Goal: Transaction & Acquisition: Purchase product/service

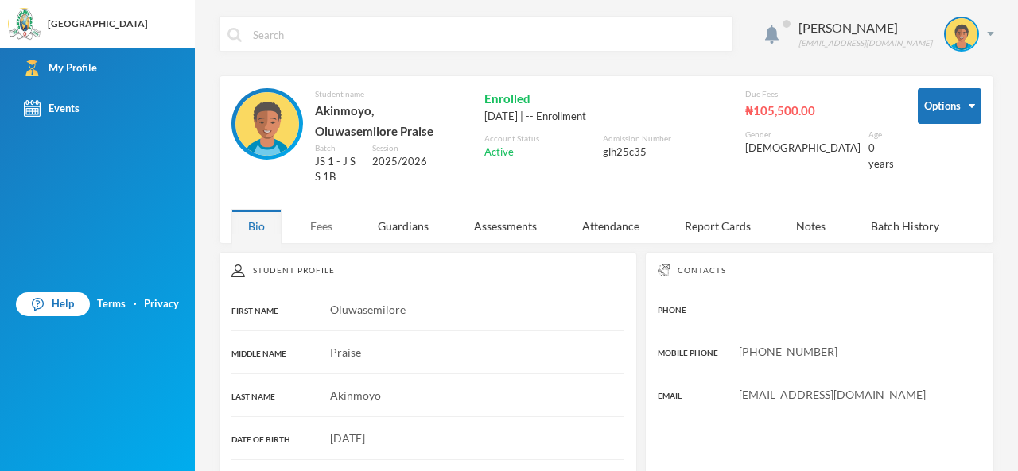
click at [321, 216] on div "Fees" at bounding box center [321, 226] width 56 height 34
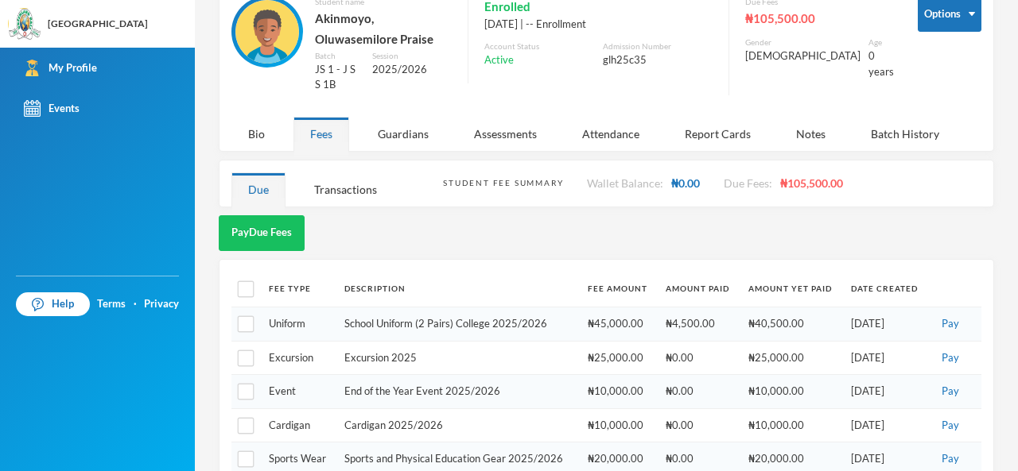
scroll to position [89, 0]
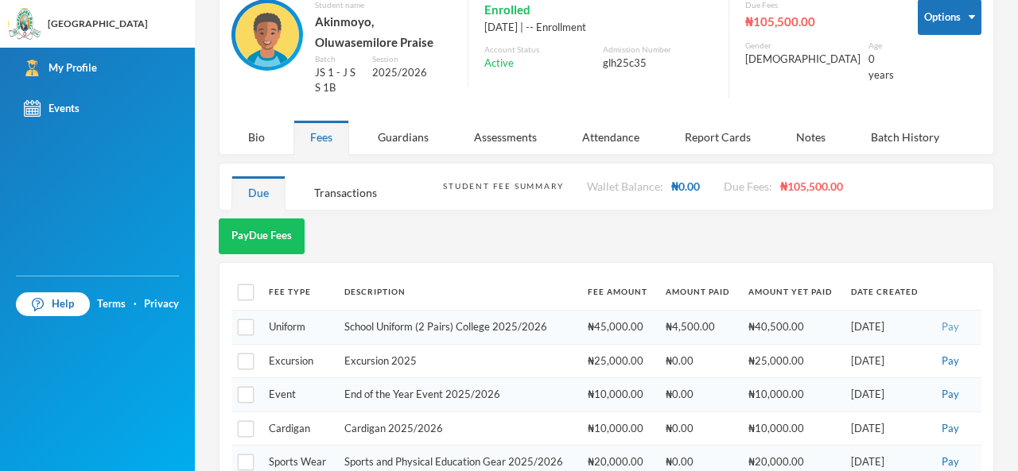
click at [938, 328] on button "Pay" at bounding box center [950, 327] width 27 height 17
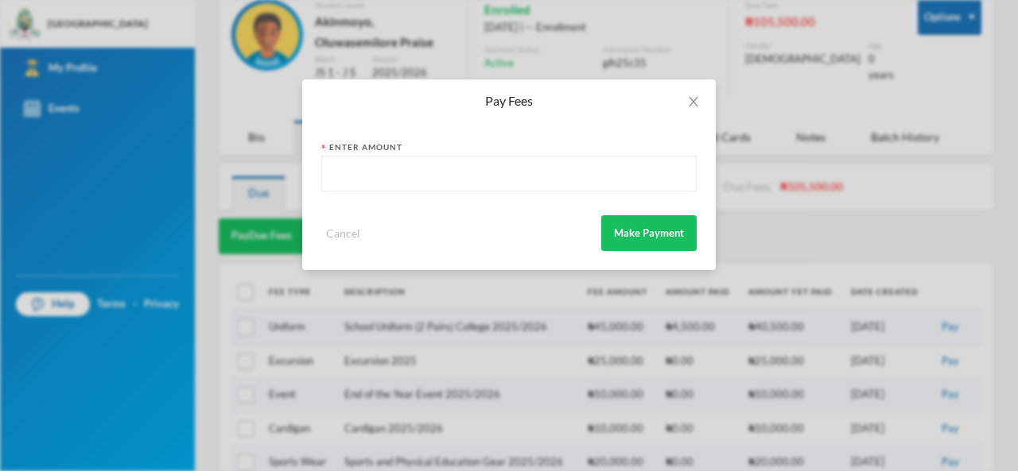
click at [571, 185] on input "text" at bounding box center [509, 175] width 358 height 36
click at [637, 235] on button "Make Payment" at bounding box center [648, 233] width 95 height 36
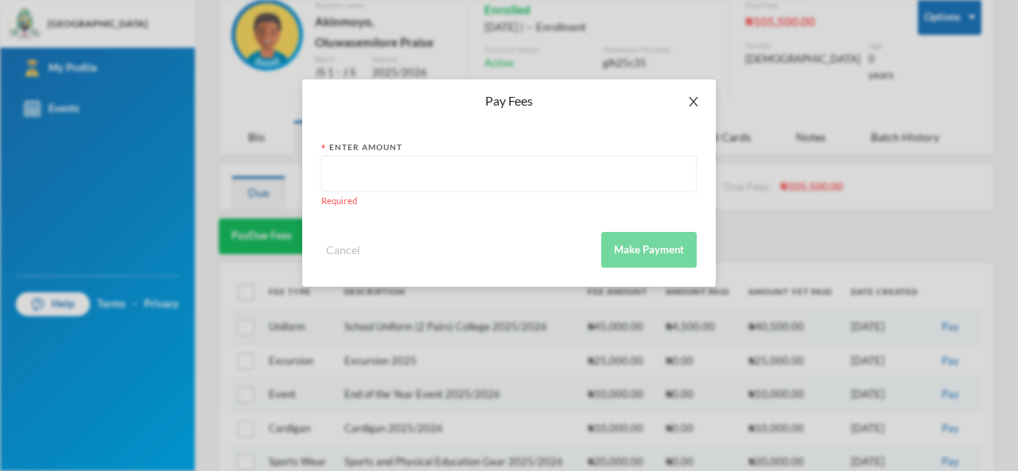
click at [694, 106] on icon "icon: close" at bounding box center [693, 101] width 13 height 13
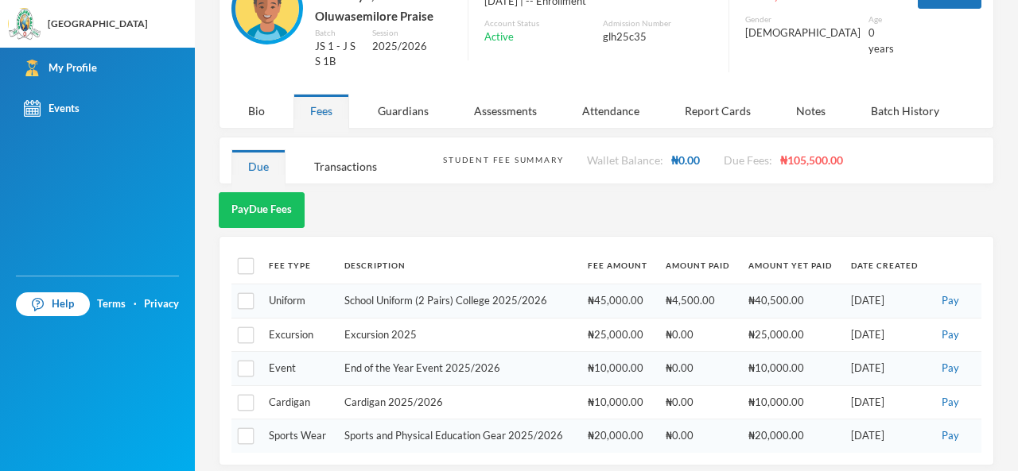
scroll to position [121, 0]
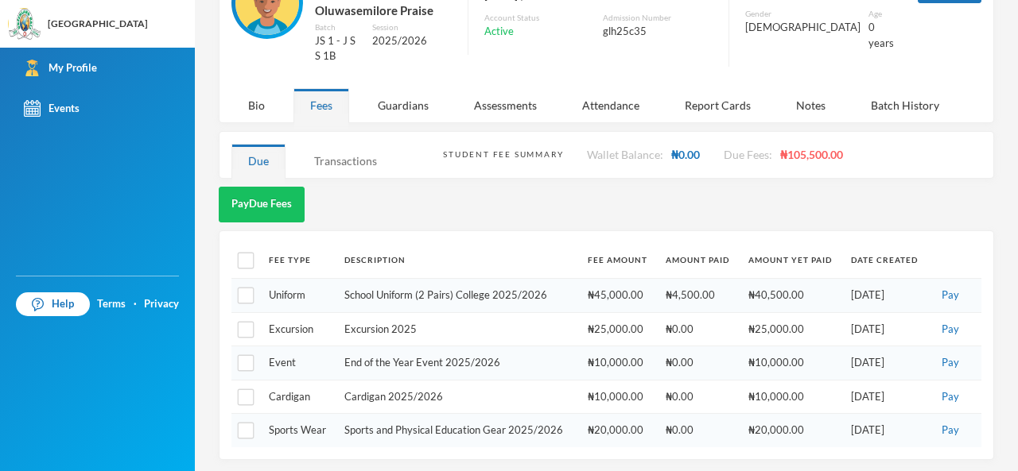
click at [345, 169] on div "Transactions" at bounding box center [345, 161] width 96 height 34
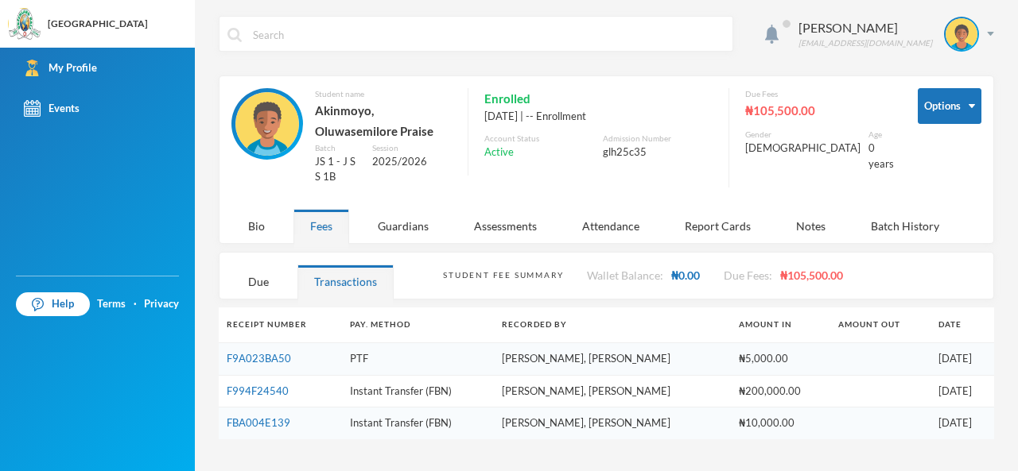
scroll to position [0, 0]
click at [271, 385] on link "F994F24540" at bounding box center [258, 391] width 62 height 13
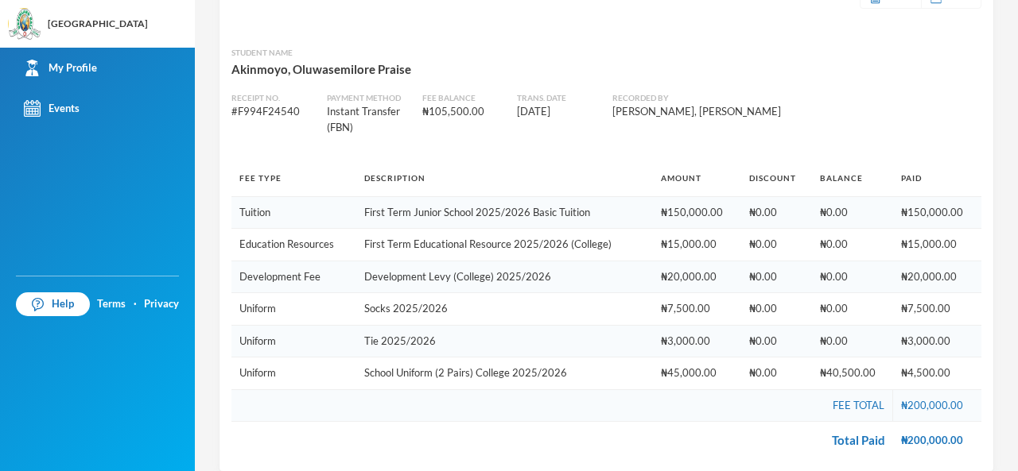
scroll to position [141, 0]
click at [932, 357] on td "₦4,500.00 ... More" at bounding box center [937, 373] width 88 height 33
click at [932, 343] on span "₦3,000.00" at bounding box center [925, 340] width 49 height 13
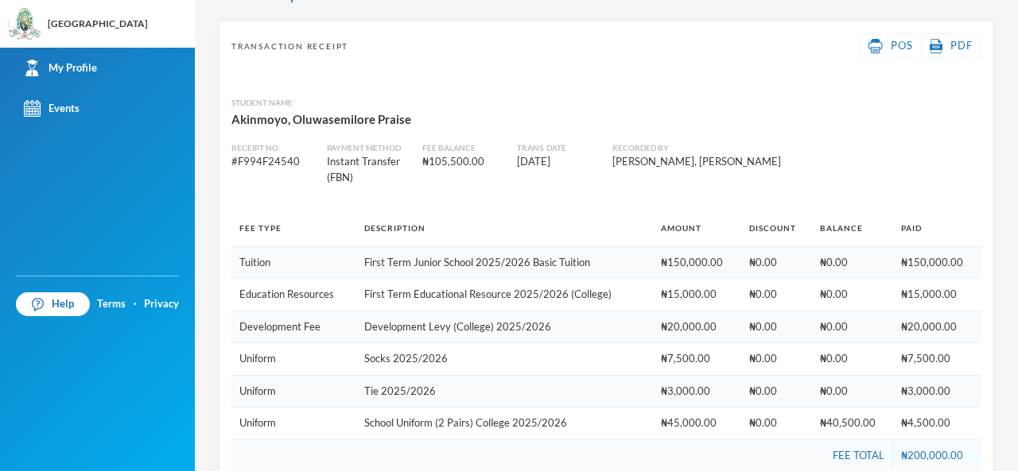
scroll to position [153, 0]
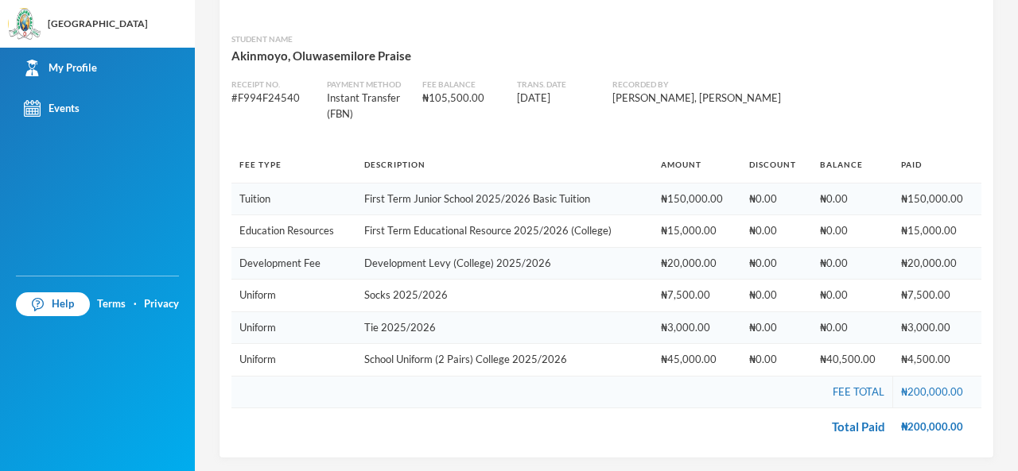
click at [850, 378] on td "Fee Total" at bounding box center [561, 392] width 661 height 33
click at [922, 328] on span "₦3,000.00" at bounding box center [925, 327] width 49 height 13
click at [930, 391] on td "₦200,000.00" at bounding box center [937, 392] width 88 height 33
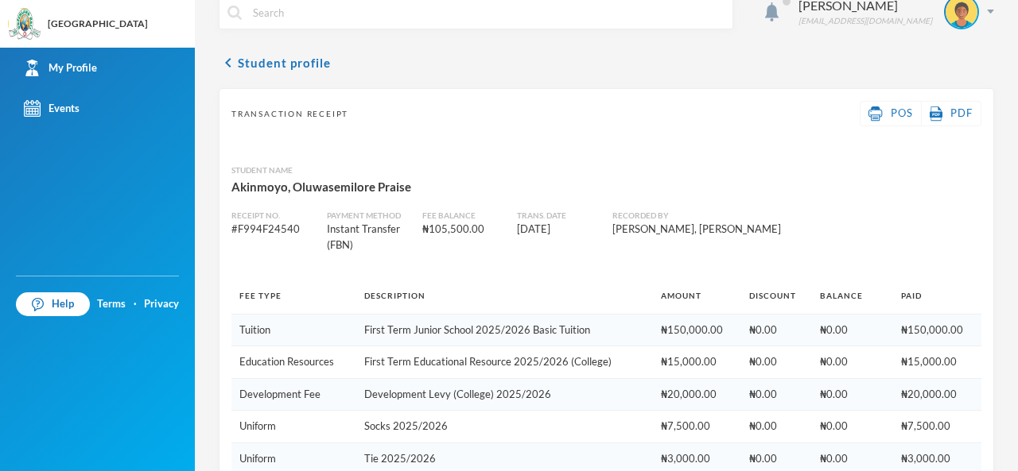
scroll to position [0, 0]
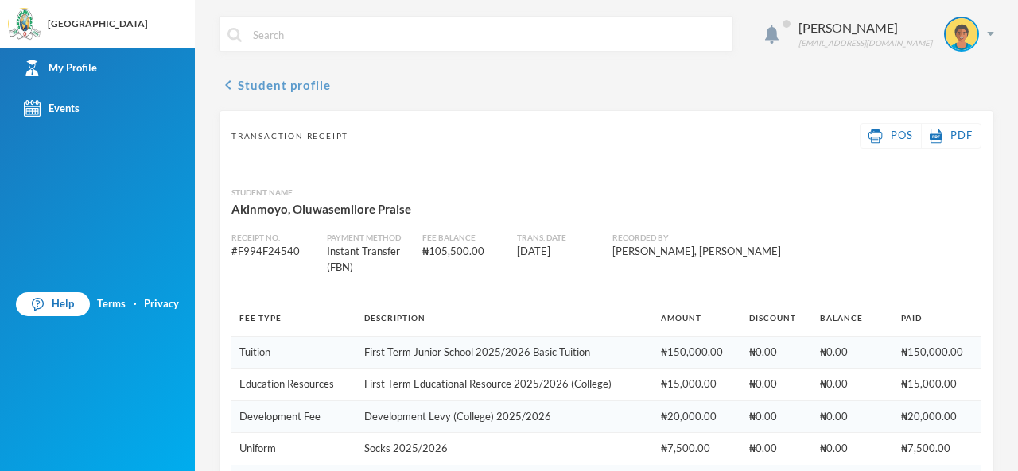
click at [239, 79] on button "chevron_left Student profile" at bounding box center [275, 85] width 112 height 19
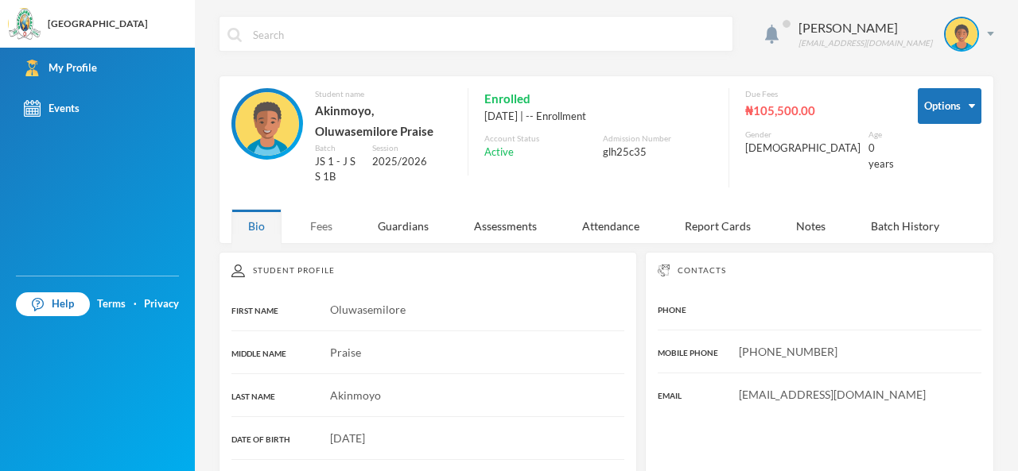
click at [323, 226] on div "Fees" at bounding box center [321, 226] width 56 height 34
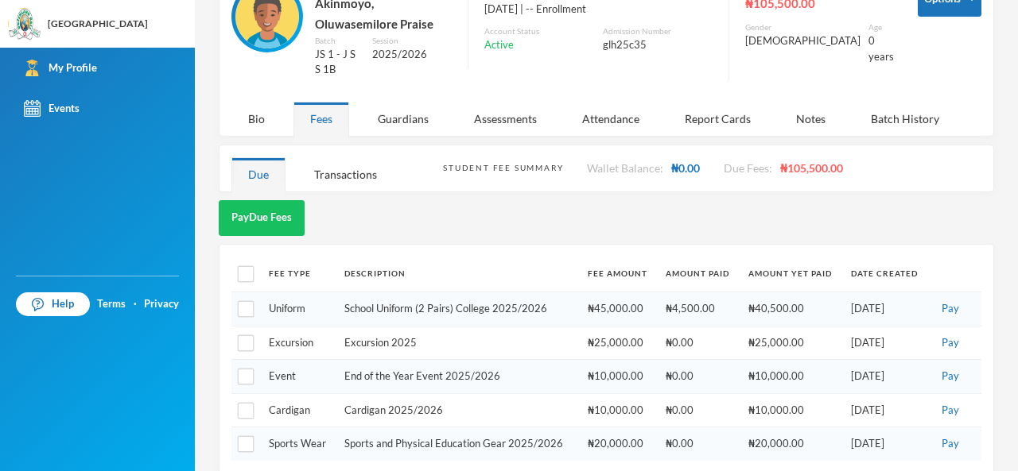
scroll to position [121, 0]
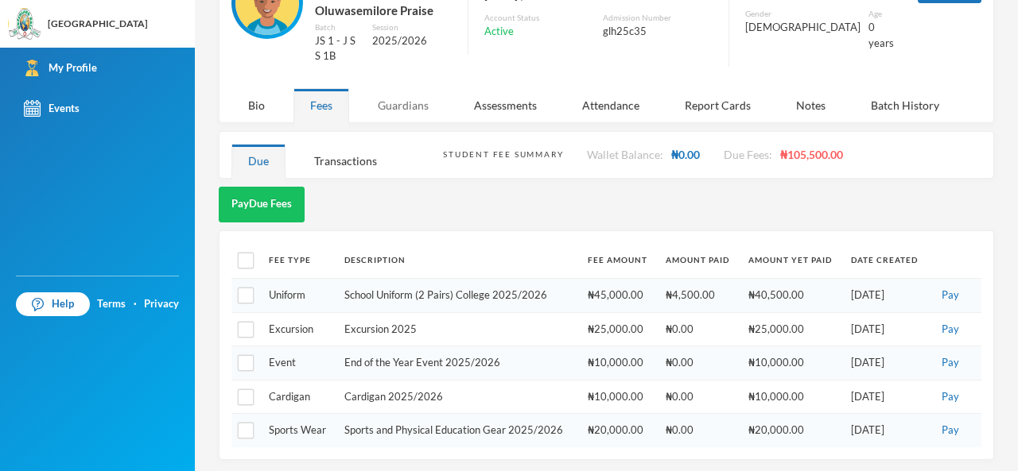
click at [419, 92] on div "Guardians" at bounding box center [403, 105] width 84 height 34
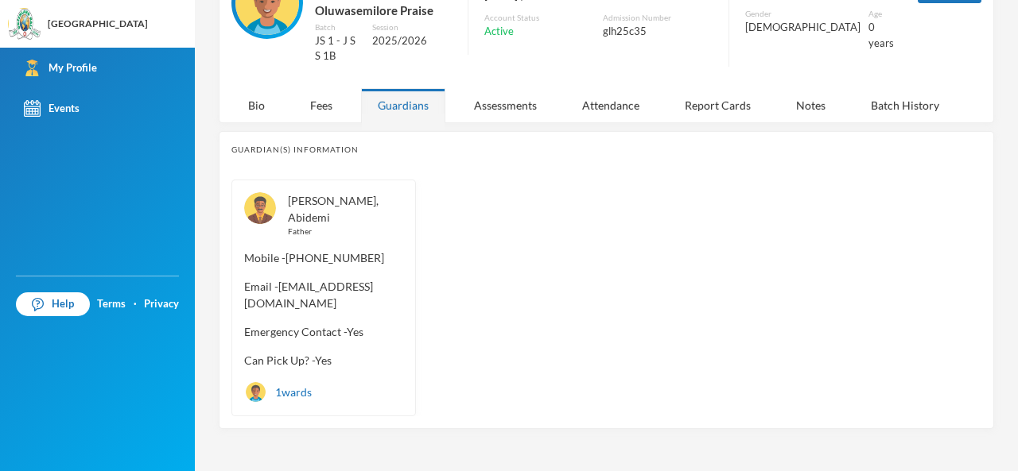
scroll to position [116, 0]
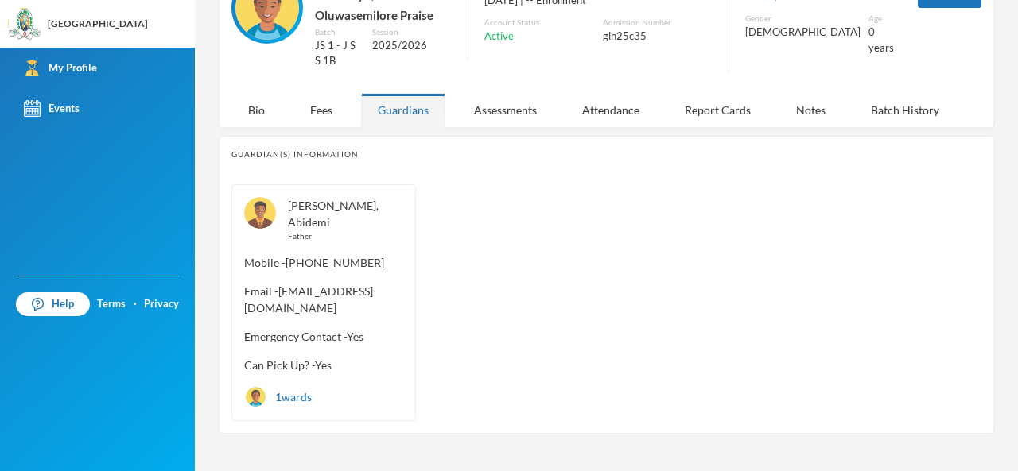
click at [506, 110] on div "Assessments" at bounding box center [505, 110] width 96 height 34
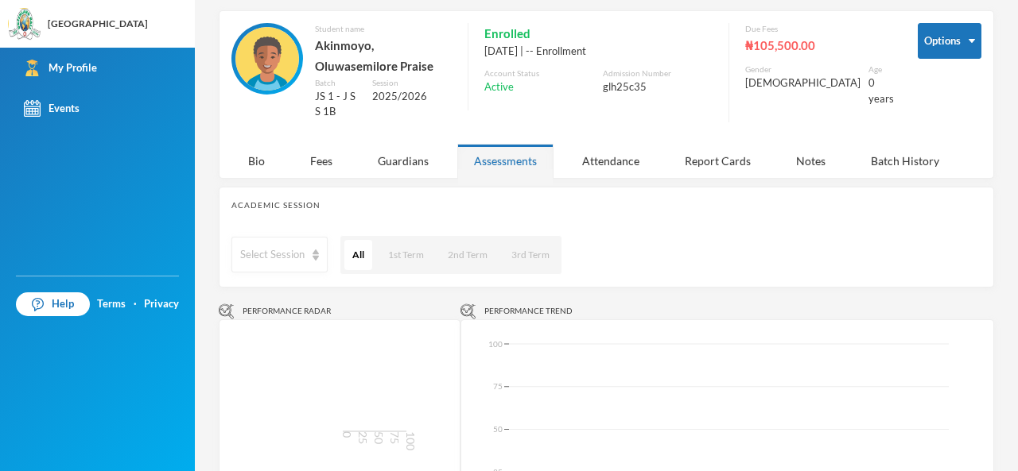
scroll to position [51, 0]
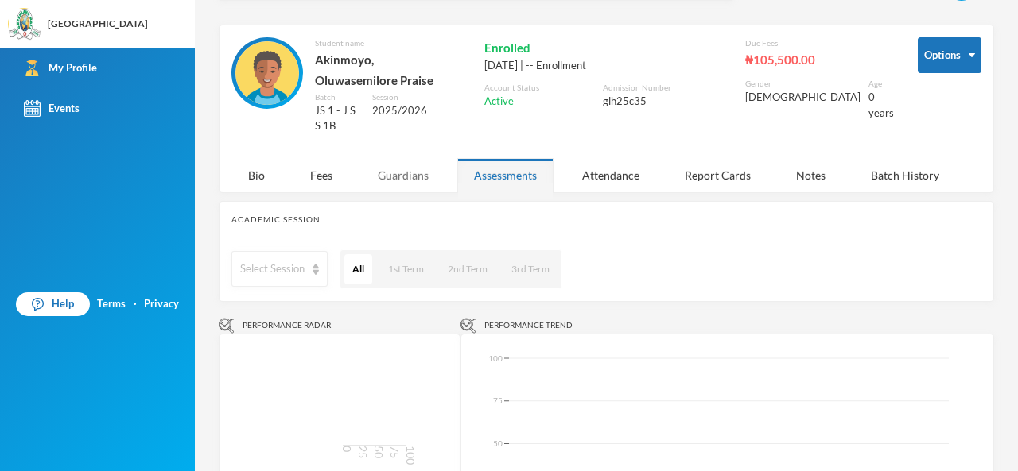
click at [405, 180] on div "Guardians" at bounding box center [403, 175] width 84 height 34
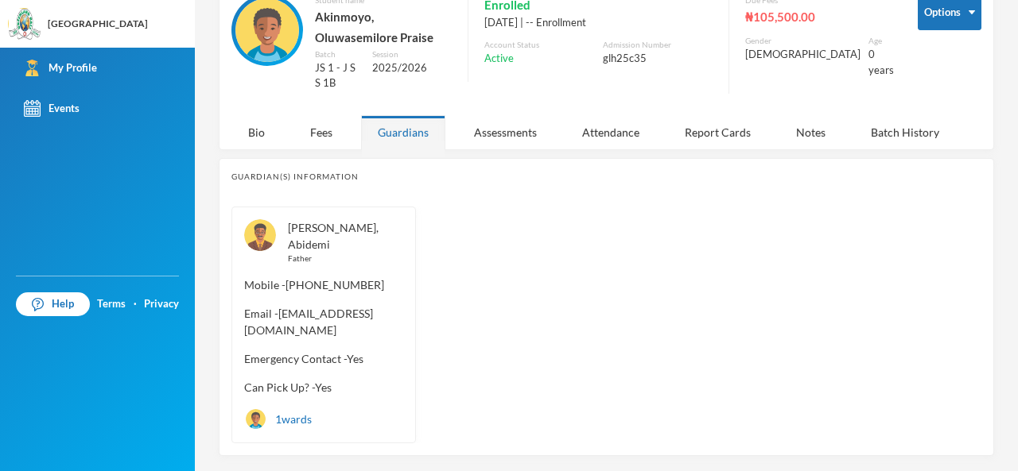
scroll to position [116, 0]
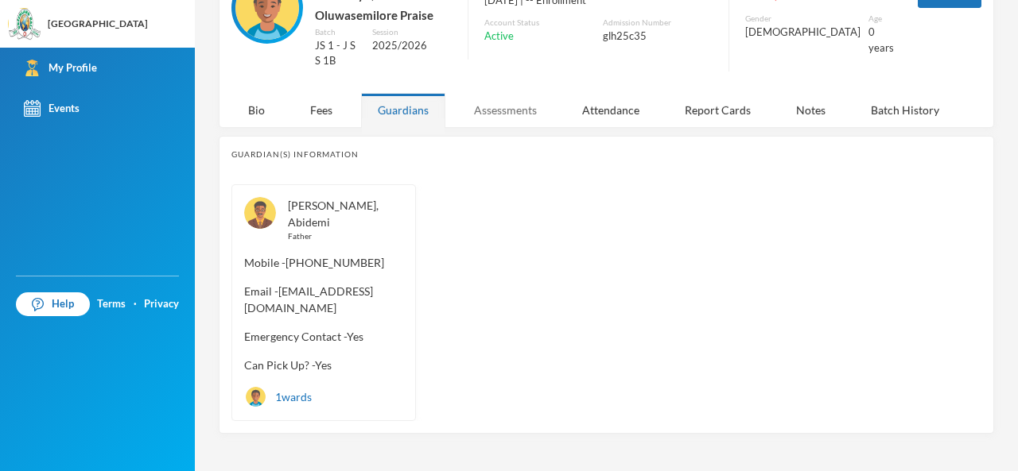
click at [504, 109] on div "Assessments" at bounding box center [505, 110] width 96 height 34
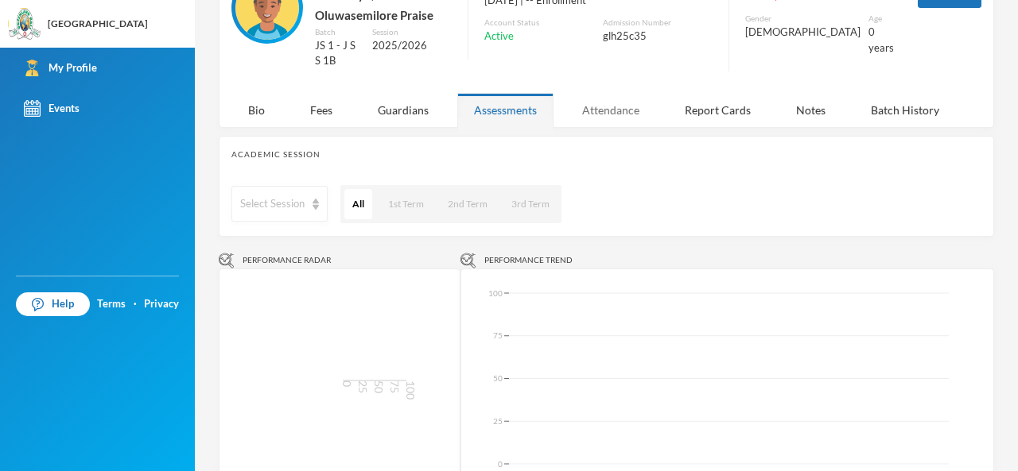
click at [611, 113] on div "Attendance" at bounding box center [610, 110] width 91 height 34
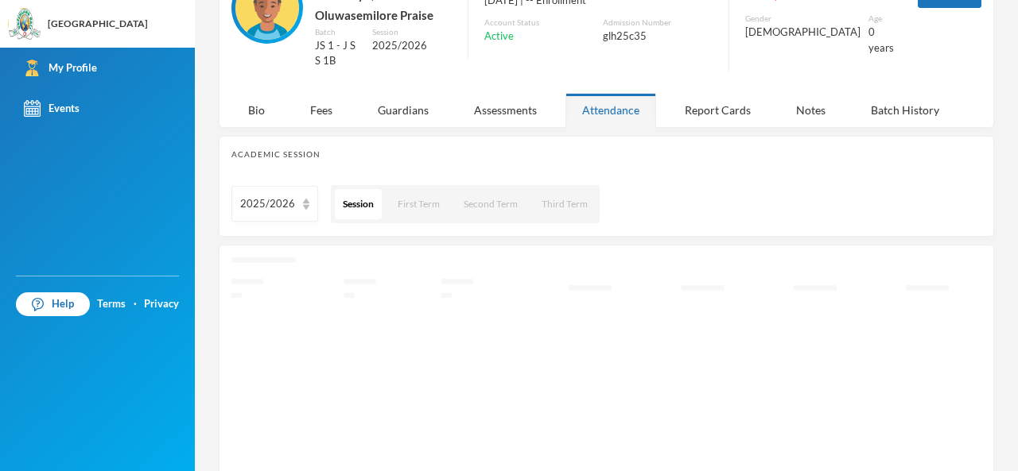
scroll to position [70, 0]
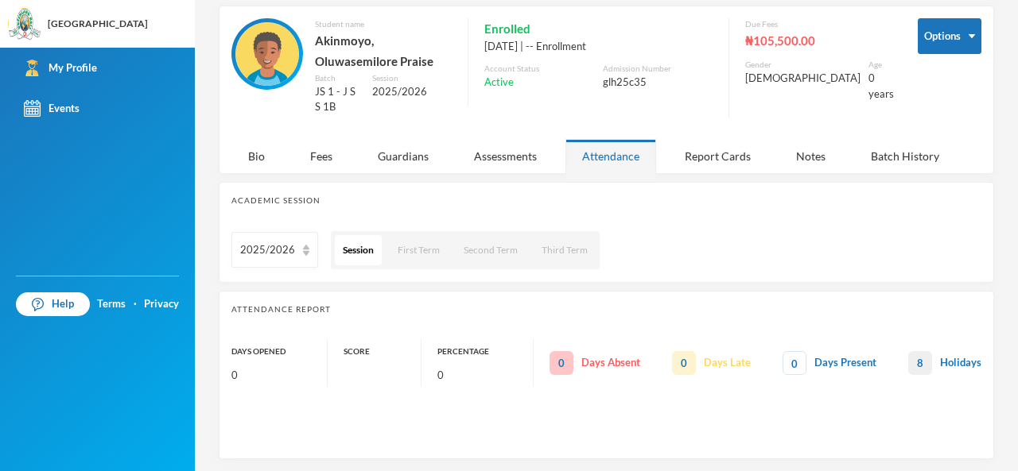
click at [712, 106] on div "Enrolled [DATE] | -- Enrollment Account Status Active Admission Number glh25c35" at bounding box center [589, 74] width 245 height 113
click at [809, 155] on div "Notes" at bounding box center [810, 156] width 63 height 34
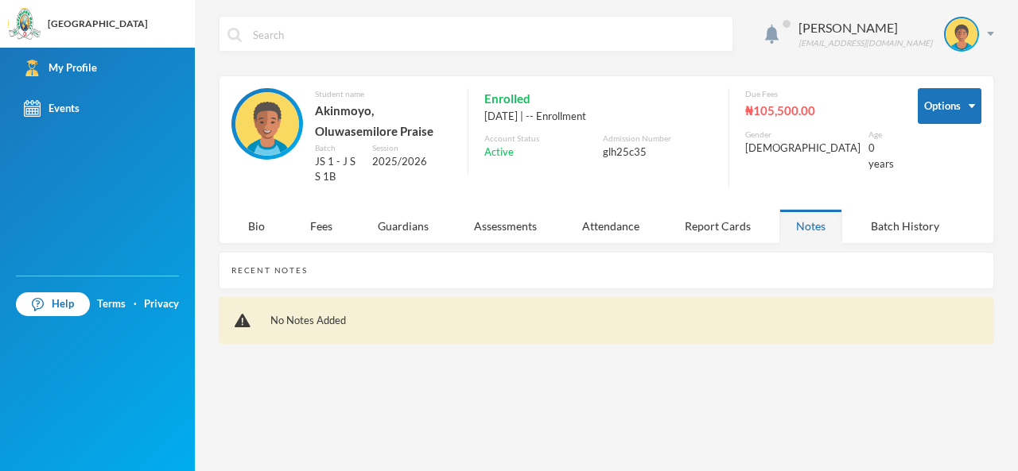
scroll to position [0, 0]
click at [901, 209] on div "Batch History" at bounding box center [905, 226] width 102 height 34
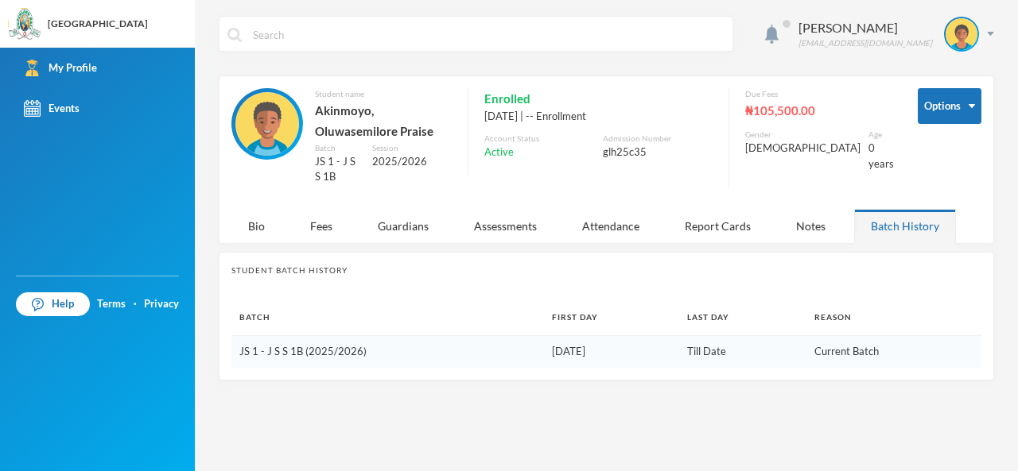
click at [856, 336] on td "Current Batch" at bounding box center [894, 352] width 176 height 32
click at [392, 210] on div "Guardians" at bounding box center [403, 226] width 84 height 34
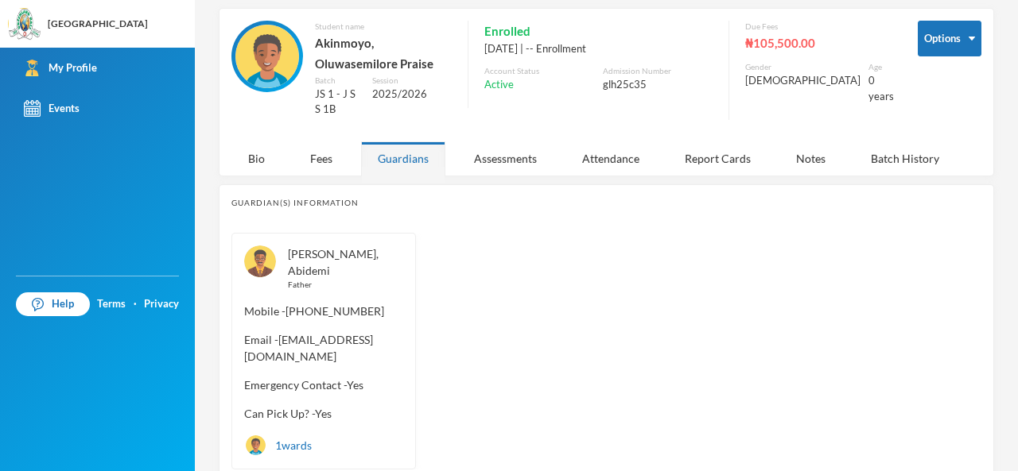
scroll to position [116, 0]
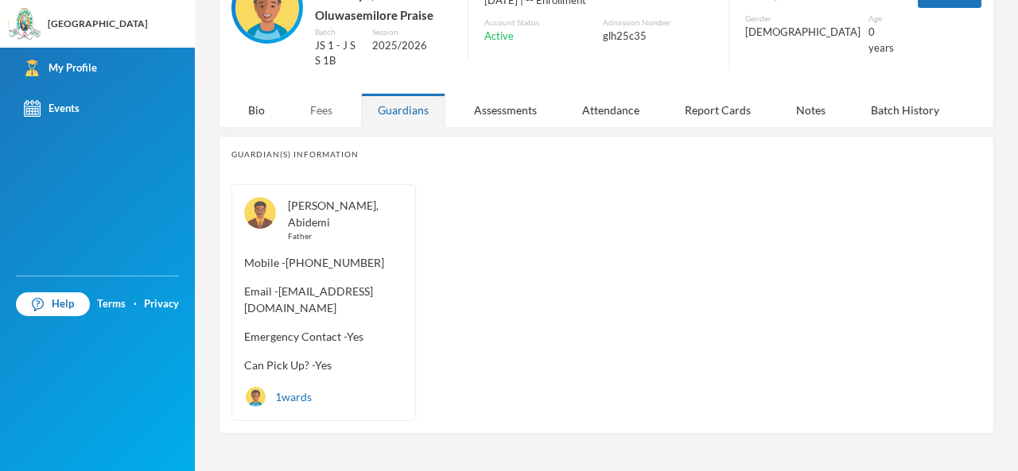
click at [312, 107] on div "Fees" at bounding box center [321, 110] width 56 height 34
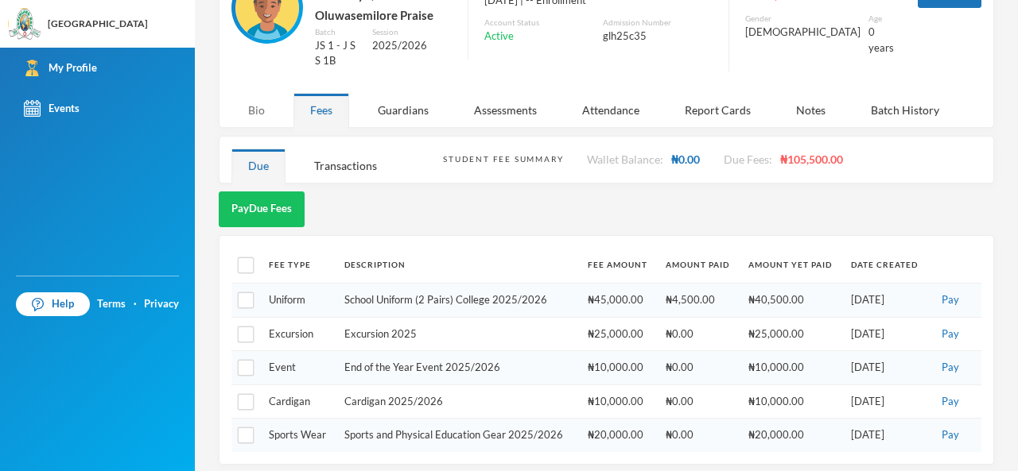
click at [258, 114] on div "Bio" at bounding box center [256, 110] width 50 height 34
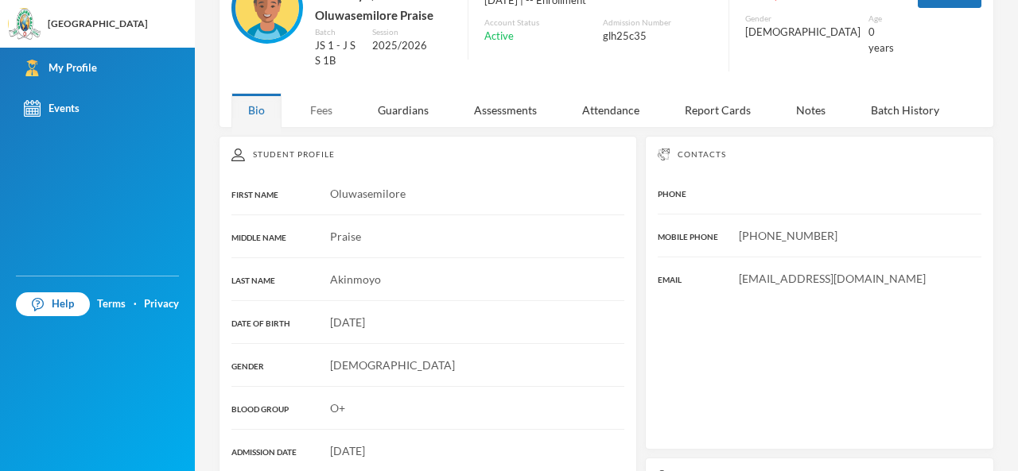
click at [323, 106] on div "Fees" at bounding box center [321, 110] width 56 height 34
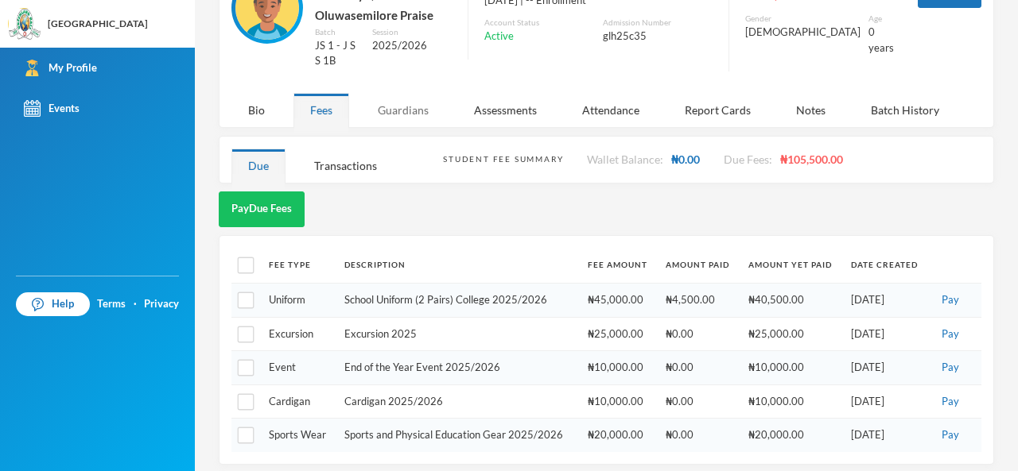
click at [398, 111] on div "Guardians" at bounding box center [403, 110] width 84 height 34
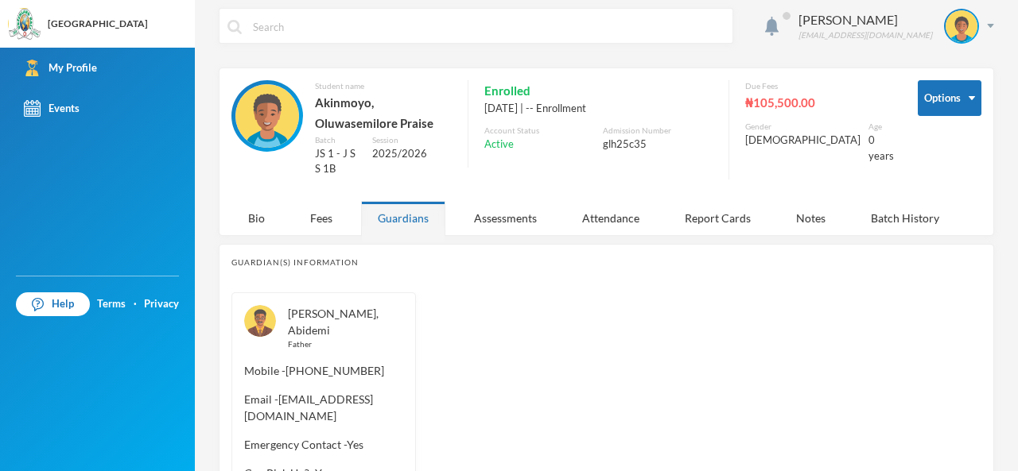
scroll to position [0, 0]
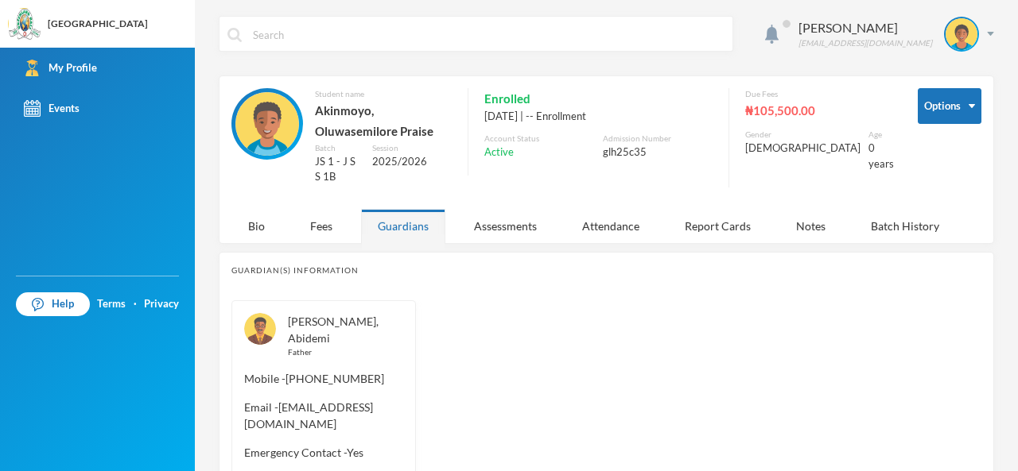
click at [619, 431] on div "[PERSON_NAME], Abidemi Father Mobile - [PHONE_NUMBER] Email - [EMAIL_ADDRESS][D…" at bounding box center [606, 419] width 750 height 237
click at [509, 224] on div "Assessments" at bounding box center [505, 226] width 96 height 34
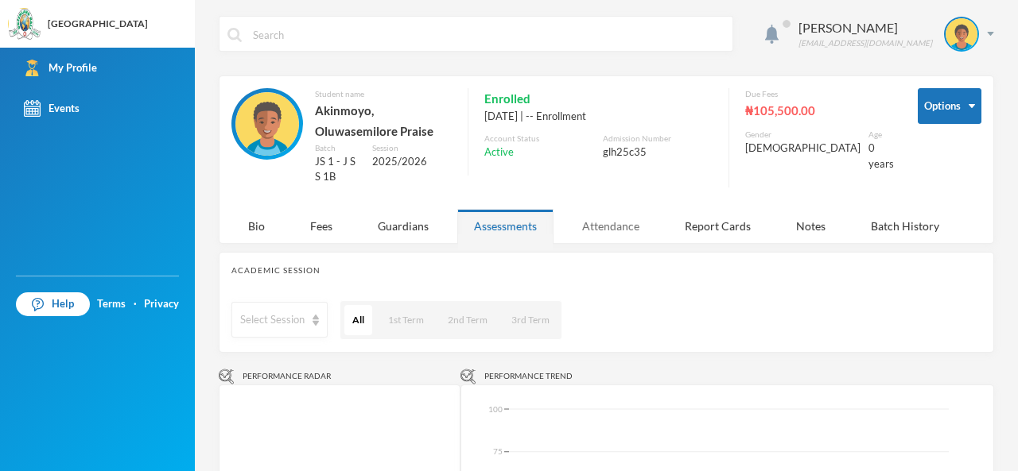
click at [620, 227] on div "Attendance" at bounding box center [610, 226] width 91 height 34
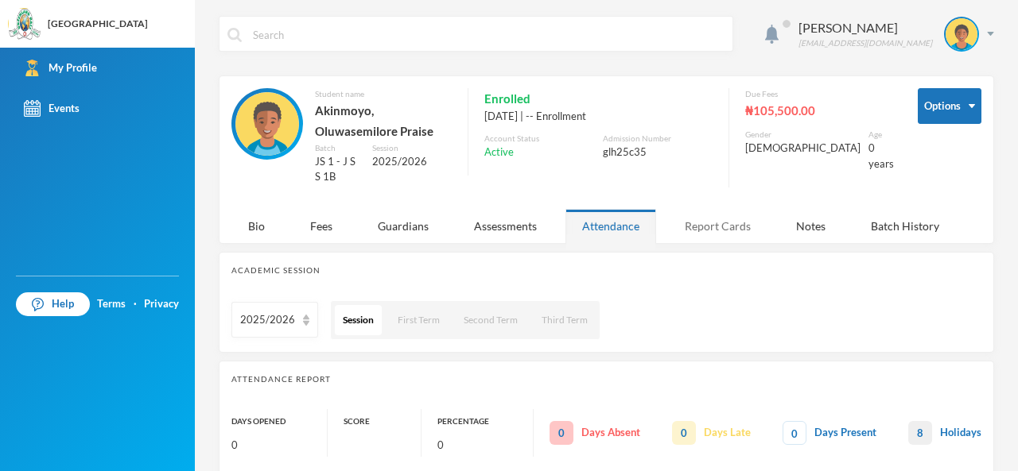
click at [718, 224] on div "Report Cards" at bounding box center [717, 226] width 99 height 34
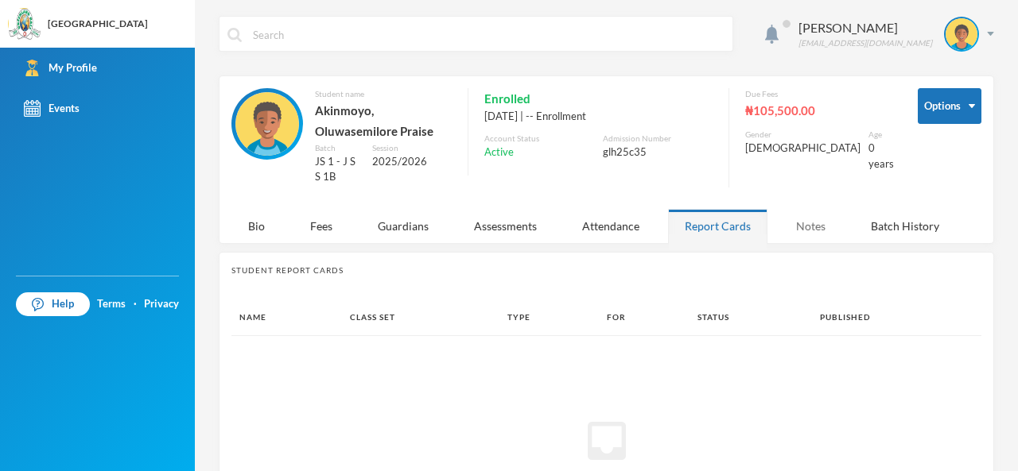
click at [813, 223] on div "Notes" at bounding box center [810, 226] width 63 height 34
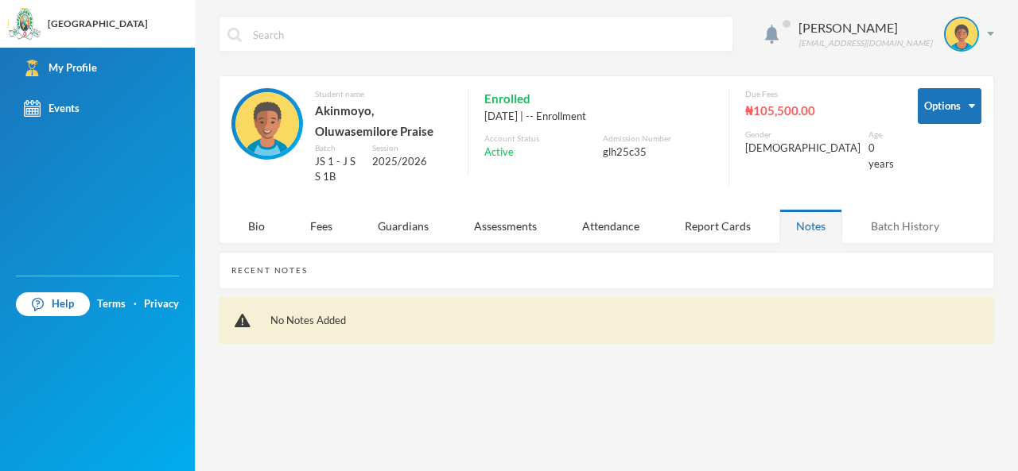
click at [910, 212] on div "Batch History" at bounding box center [905, 226] width 102 height 34
